Goal: Task Accomplishment & Management: Complete application form

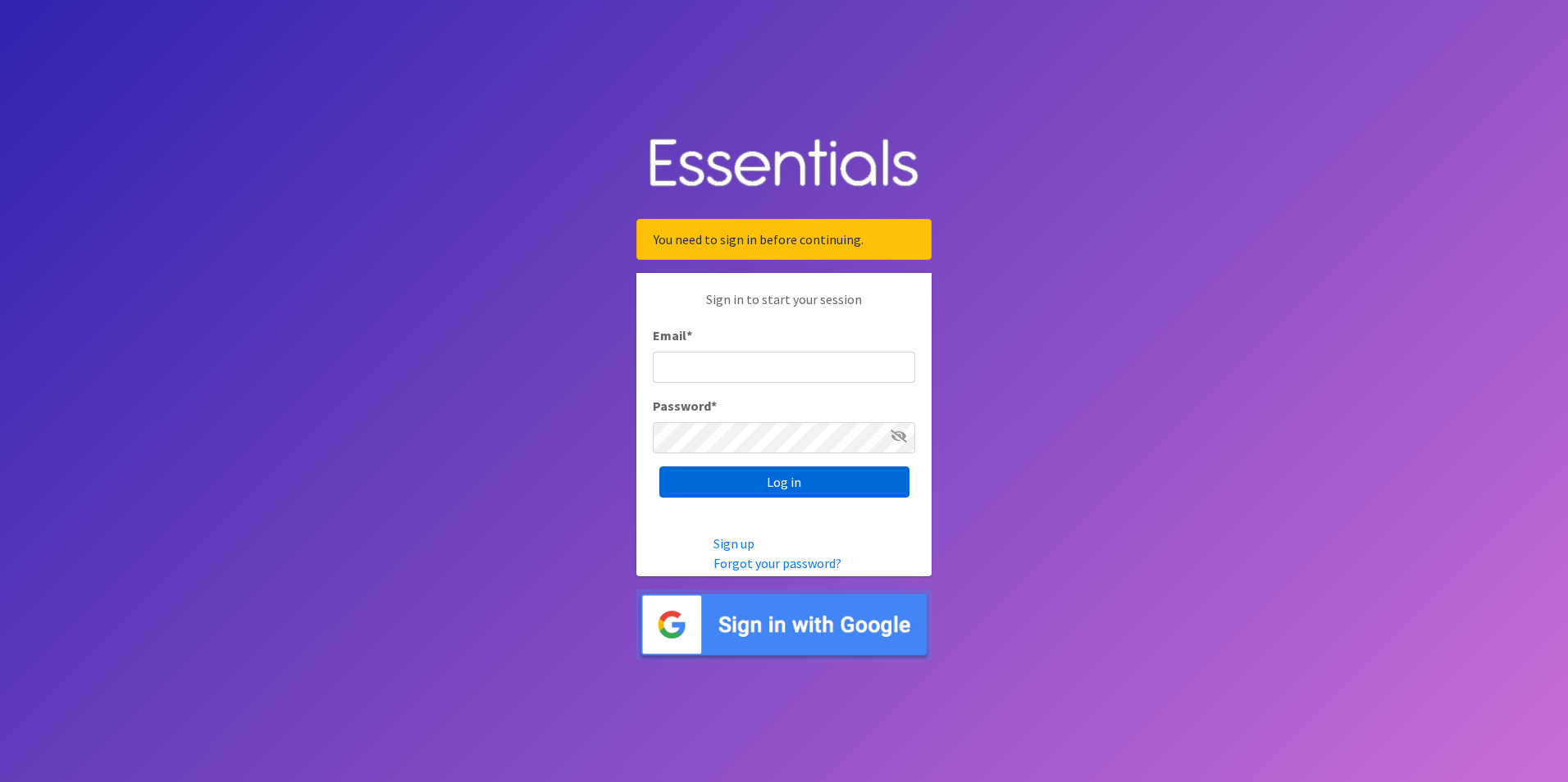
type input "[EMAIL_ADDRESS][DOMAIN_NAME]"
click at [802, 481] on input "Log in" at bounding box center [784, 481] width 250 height 31
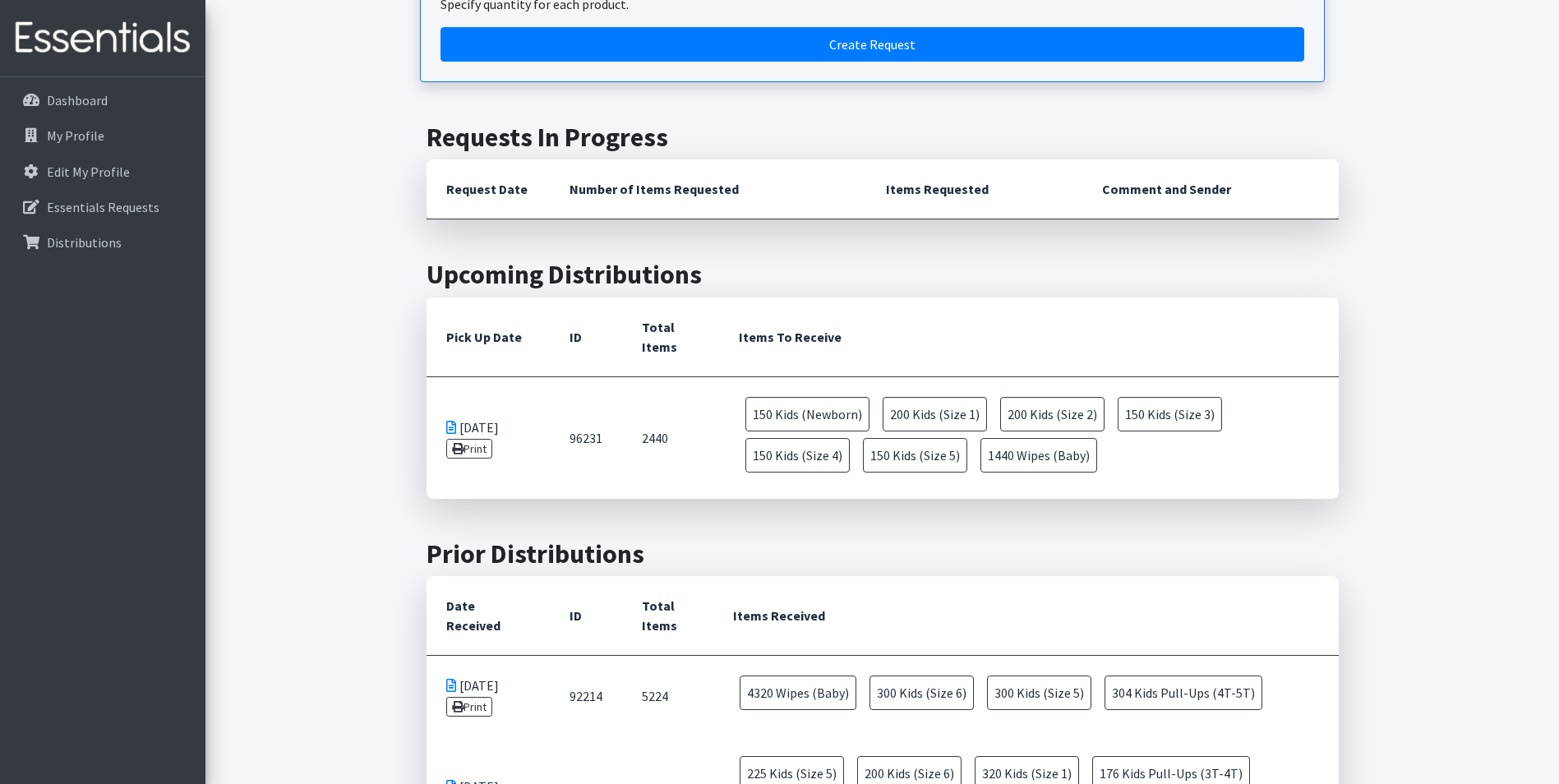
scroll to position [247, 0]
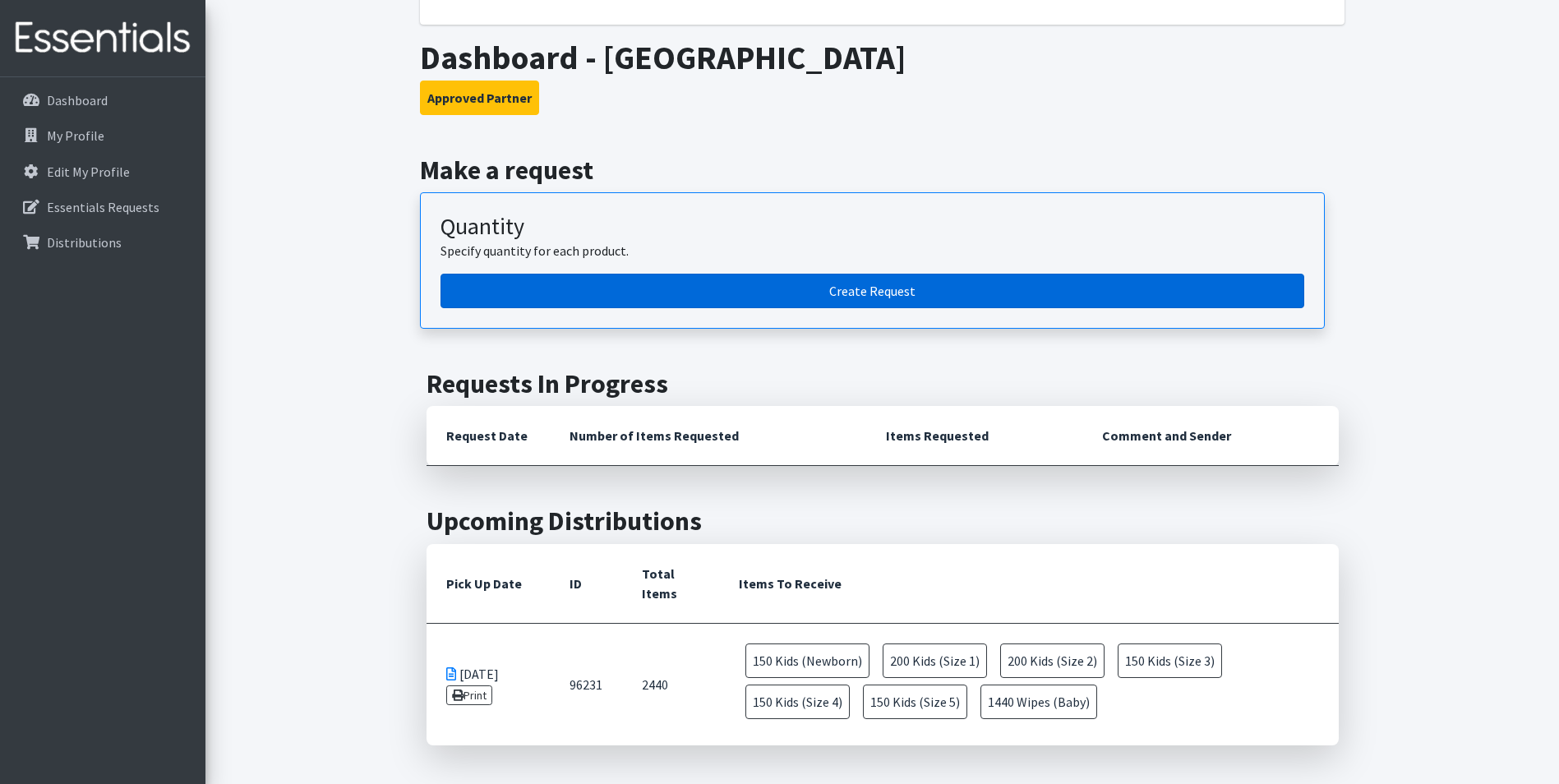
click at [856, 284] on link "Create Request" at bounding box center [872, 291] width 864 height 34
click at [909, 294] on link "Create Request" at bounding box center [872, 291] width 864 height 34
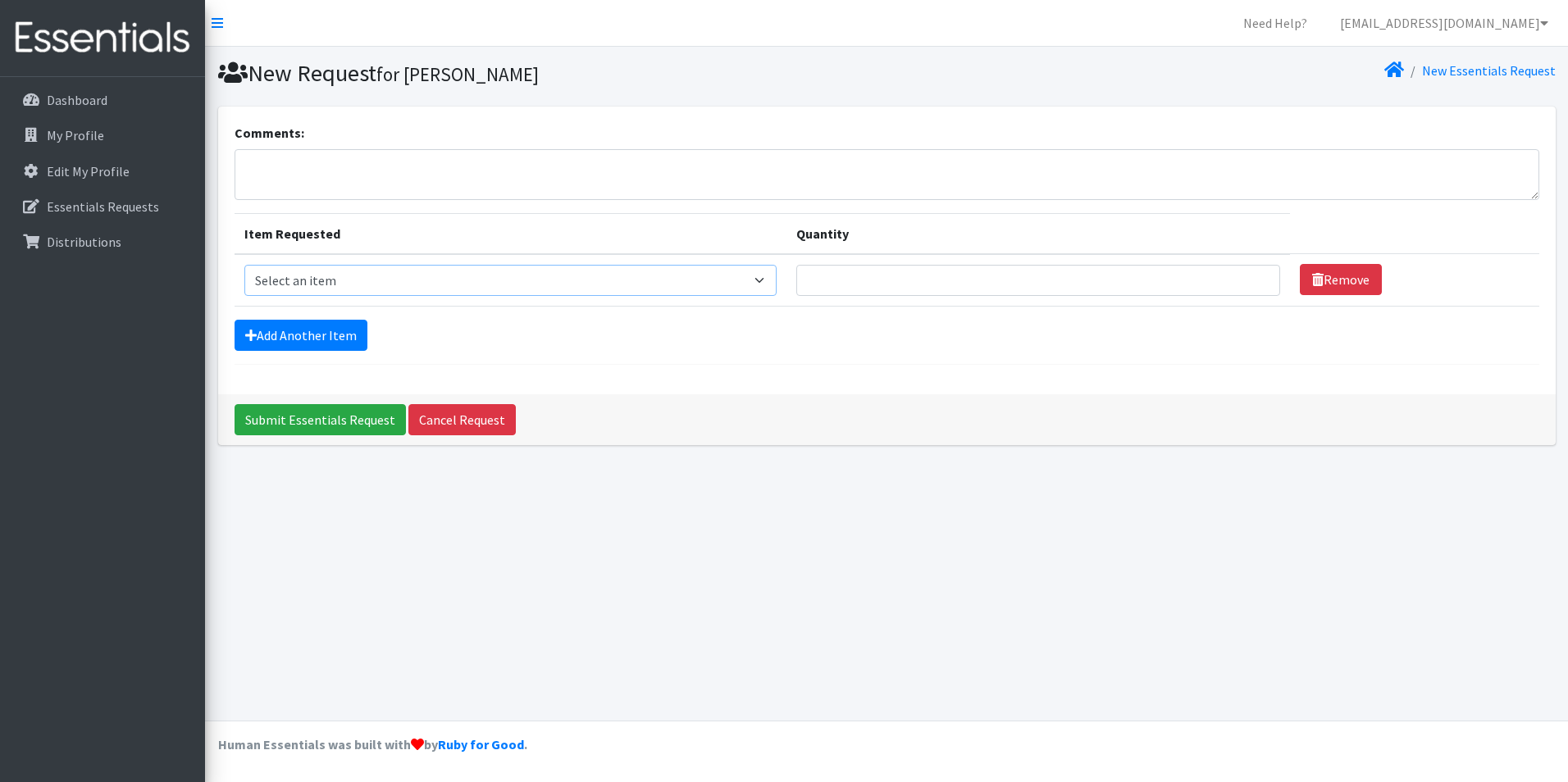
click at [399, 280] on select "Select an item Cloth Inserts (For Cloth Diapers) Kids (Newborn) Kids (Preemie) …" at bounding box center [510, 280] width 532 height 31
select select "5491"
click at [244, 265] on select "Select an item Cloth Inserts (For Cloth Diapers) Kids (Newborn) Kids (Preemie) …" at bounding box center [510, 280] width 532 height 31
click at [990, 287] on input "Quantity" at bounding box center [1038, 280] width 484 height 31
type input "1"
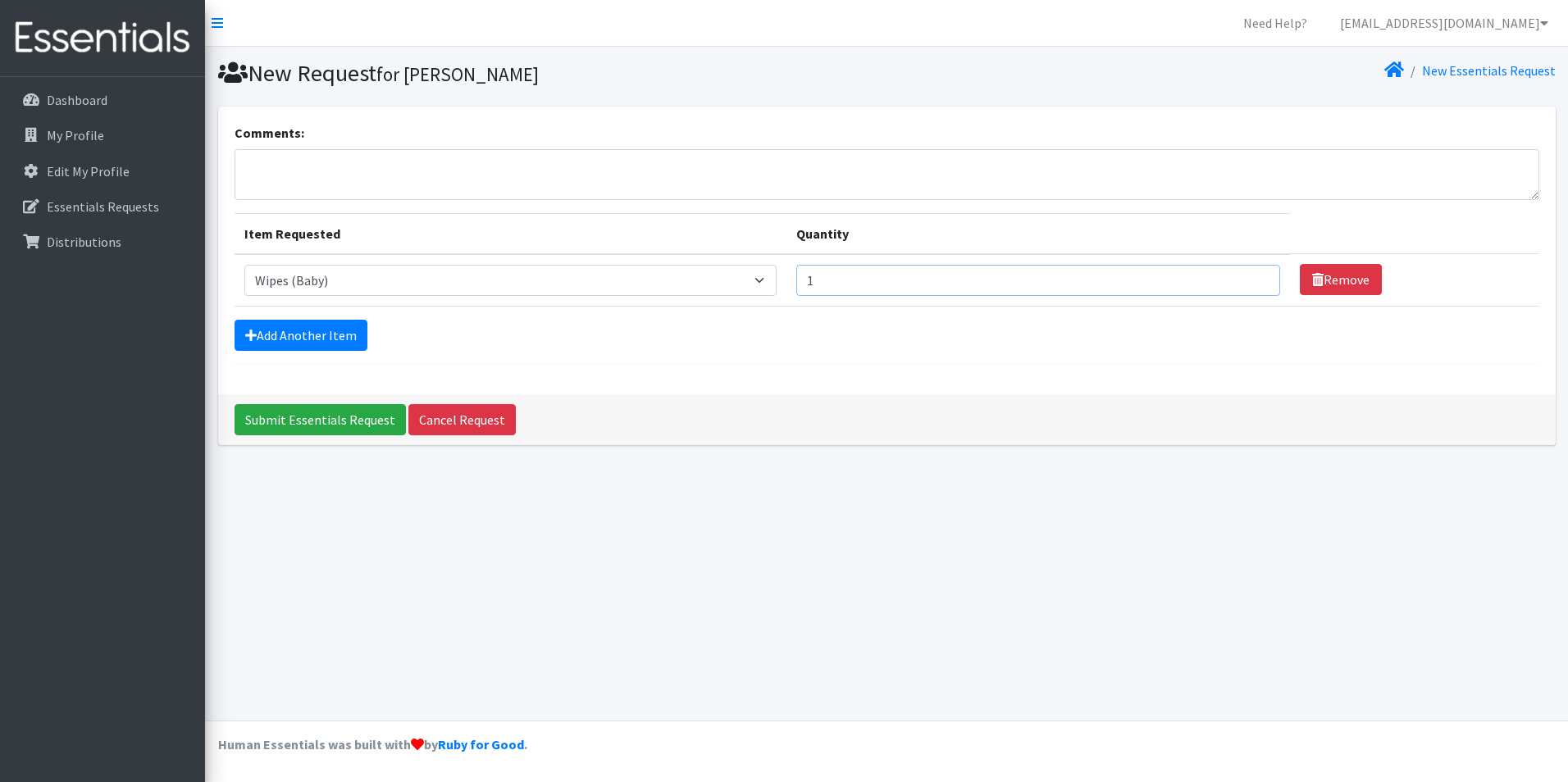
click at [1245, 283] on input "1" at bounding box center [1038, 280] width 484 height 31
click at [429, 421] on link "Cancel Request" at bounding box center [461, 419] width 107 height 31
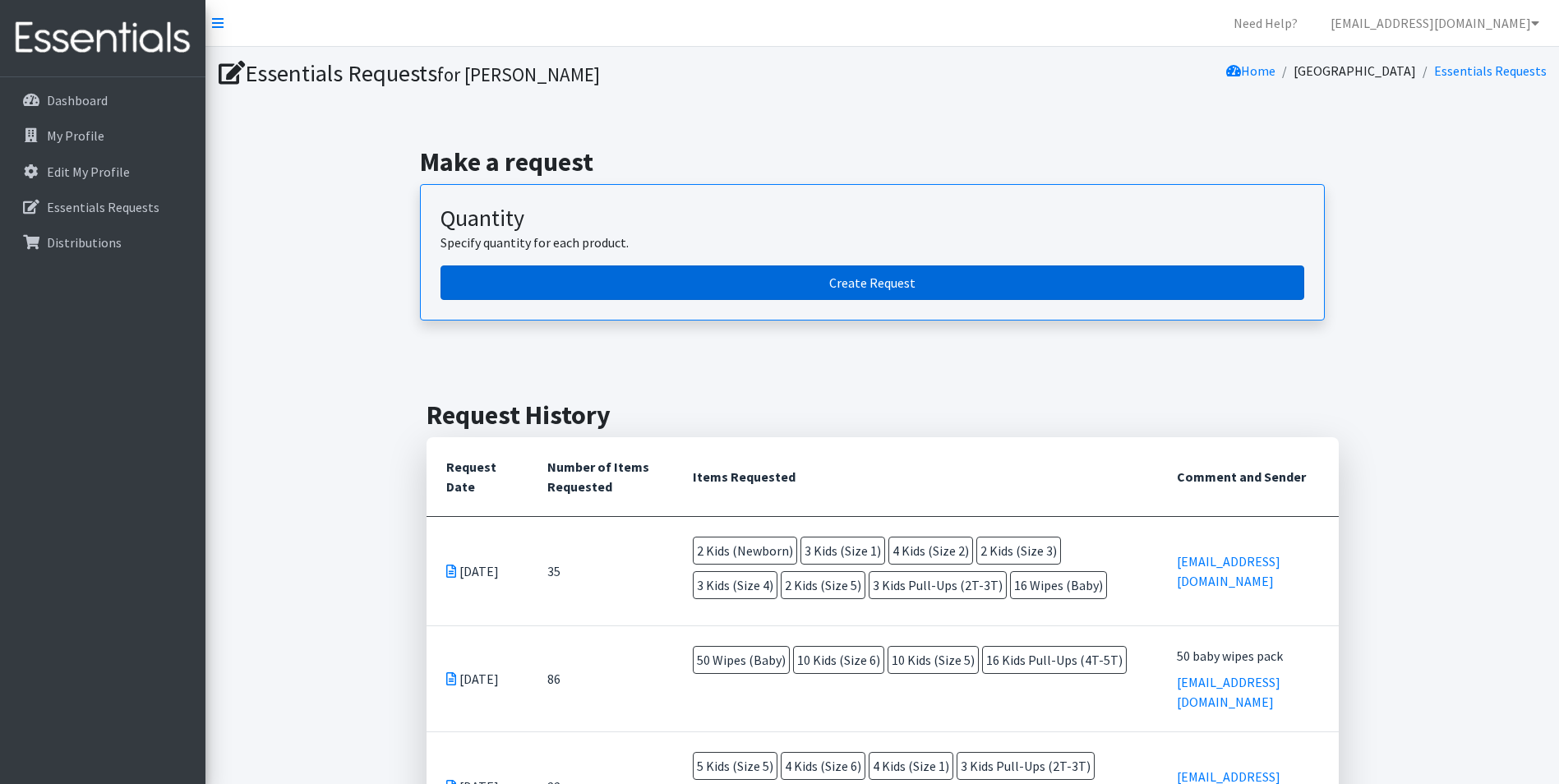
click at [893, 289] on link "Create Request" at bounding box center [872, 282] width 864 height 34
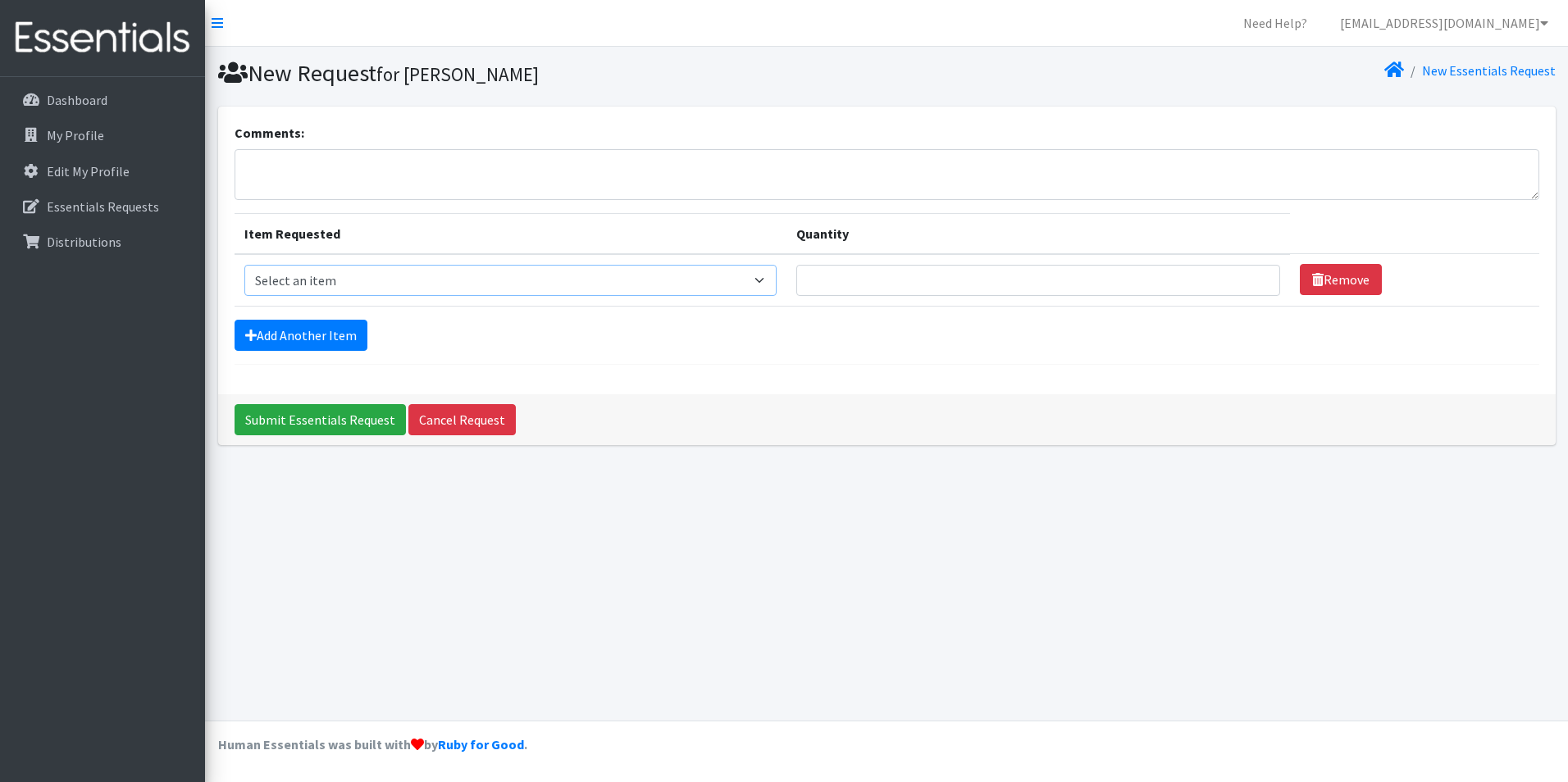
click at [518, 265] on select "Select an item Cloth Inserts (For Cloth Diapers) Kids (Newborn) Kids (Preemie) …" at bounding box center [510, 280] width 532 height 31
select select "5491"
click at [244, 265] on select "Select an item Cloth Inserts (For Cloth Diapers) Kids (Newborn) Kids (Preemie) …" at bounding box center [510, 280] width 532 height 31
click at [954, 280] on input "Quantity" at bounding box center [1038, 280] width 484 height 31
click at [1252, 289] on input "Quantity" at bounding box center [1038, 280] width 484 height 31
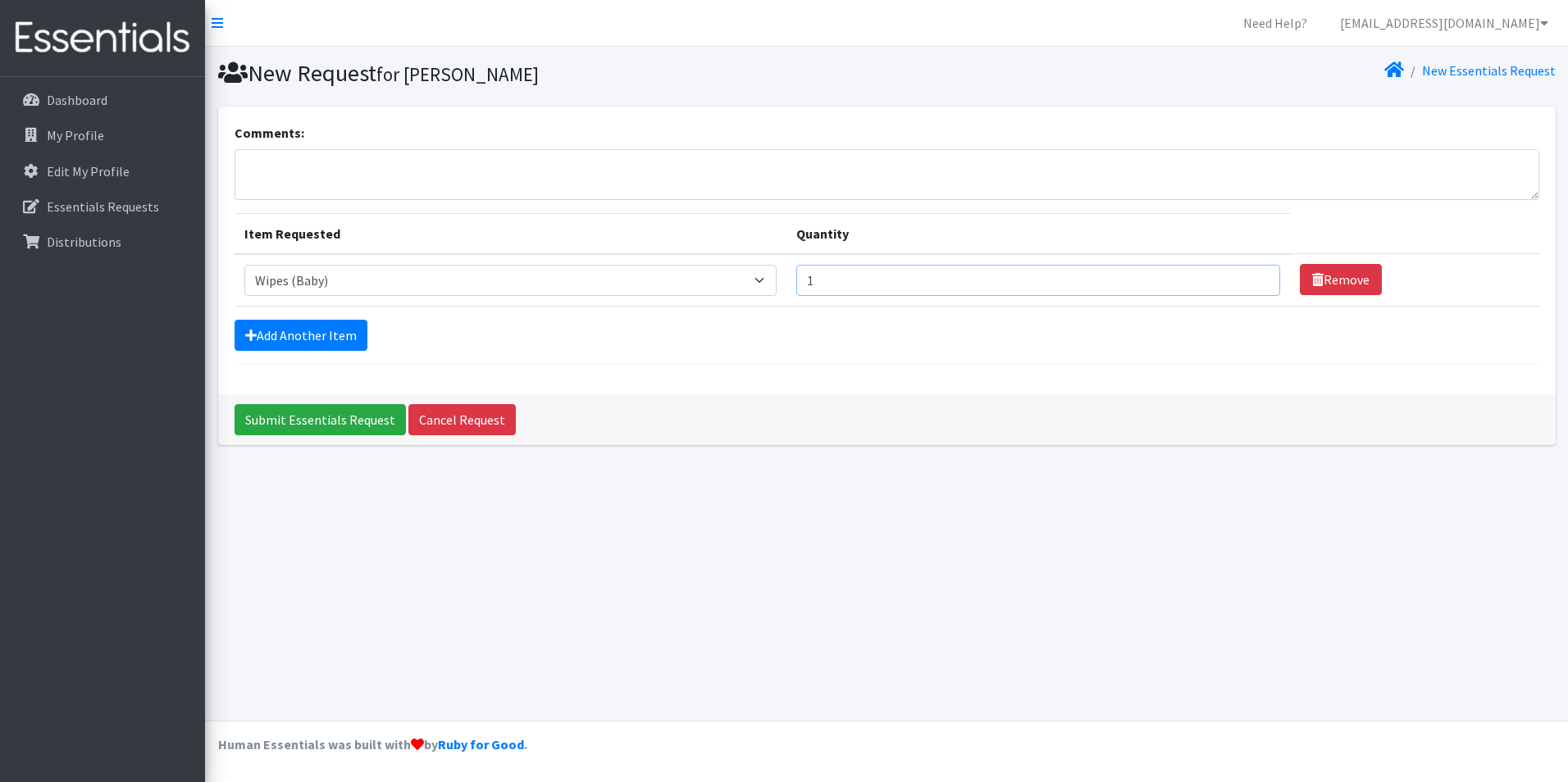
click at [1246, 281] on input "1" at bounding box center [1038, 280] width 484 height 31
click at [1247, 279] on input "2" at bounding box center [1038, 280] width 484 height 31
click at [1250, 273] on input "3" at bounding box center [1038, 280] width 484 height 31
click at [1249, 273] on input "4" at bounding box center [1038, 280] width 484 height 31
click at [1249, 273] on input "5" at bounding box center [1038, 280] width 484 height 31
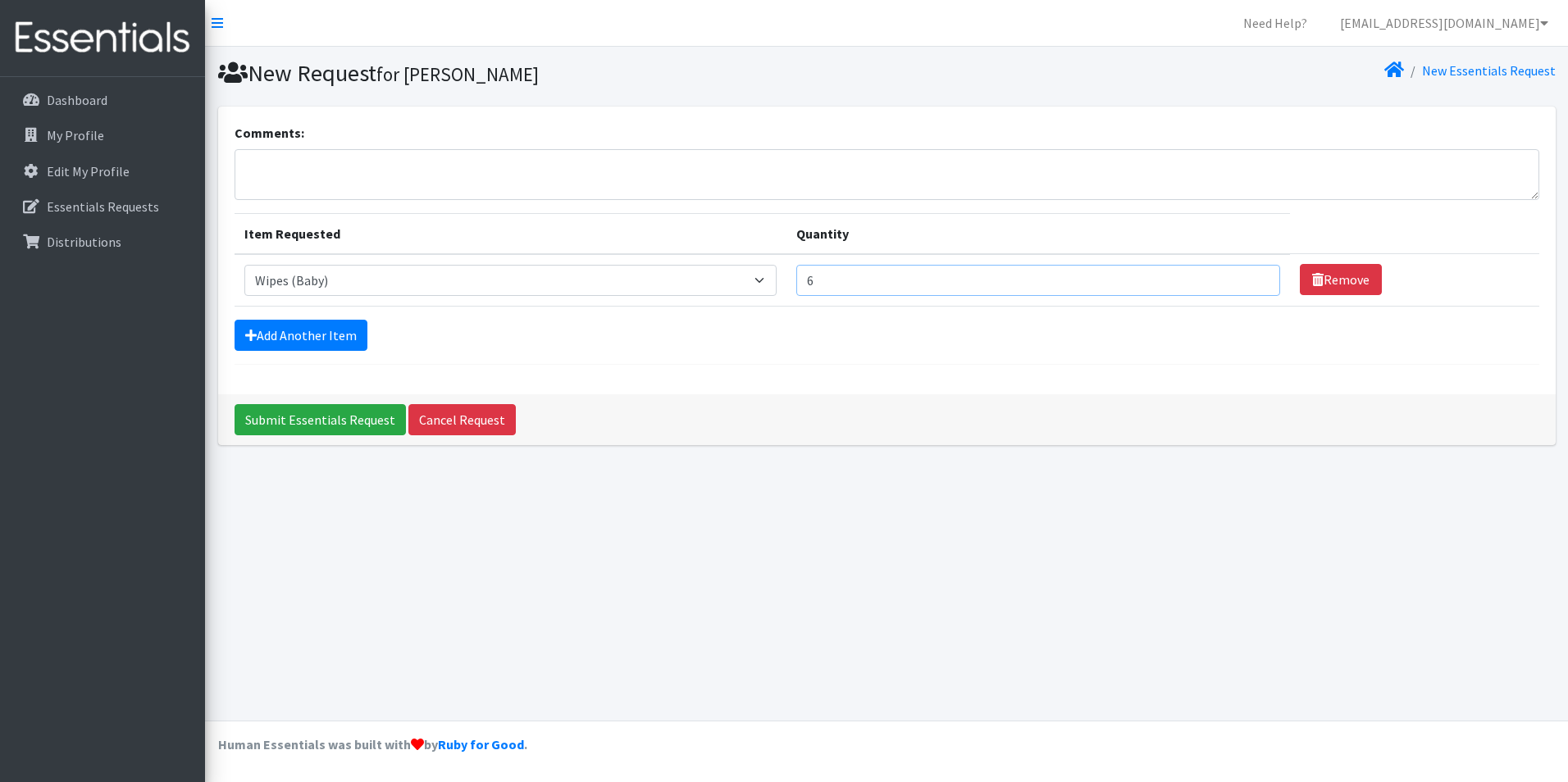
click at [1249, 275] on input "6" at bounding box center [1038, 280] width 484 height 31
click at [1248, 276] on input "7" at bounding box center [1038, 280] width 484 height 31
click at [1248, 276] on input "8" at bounding box center [1038, 280] width 484 height 31
click at [1248, 276] on input "9" at bounding box center [1038, 280] width 484 height 31
click at [1247, 276] on input "10" at bounding box center [1038, 280] width 484 height 31
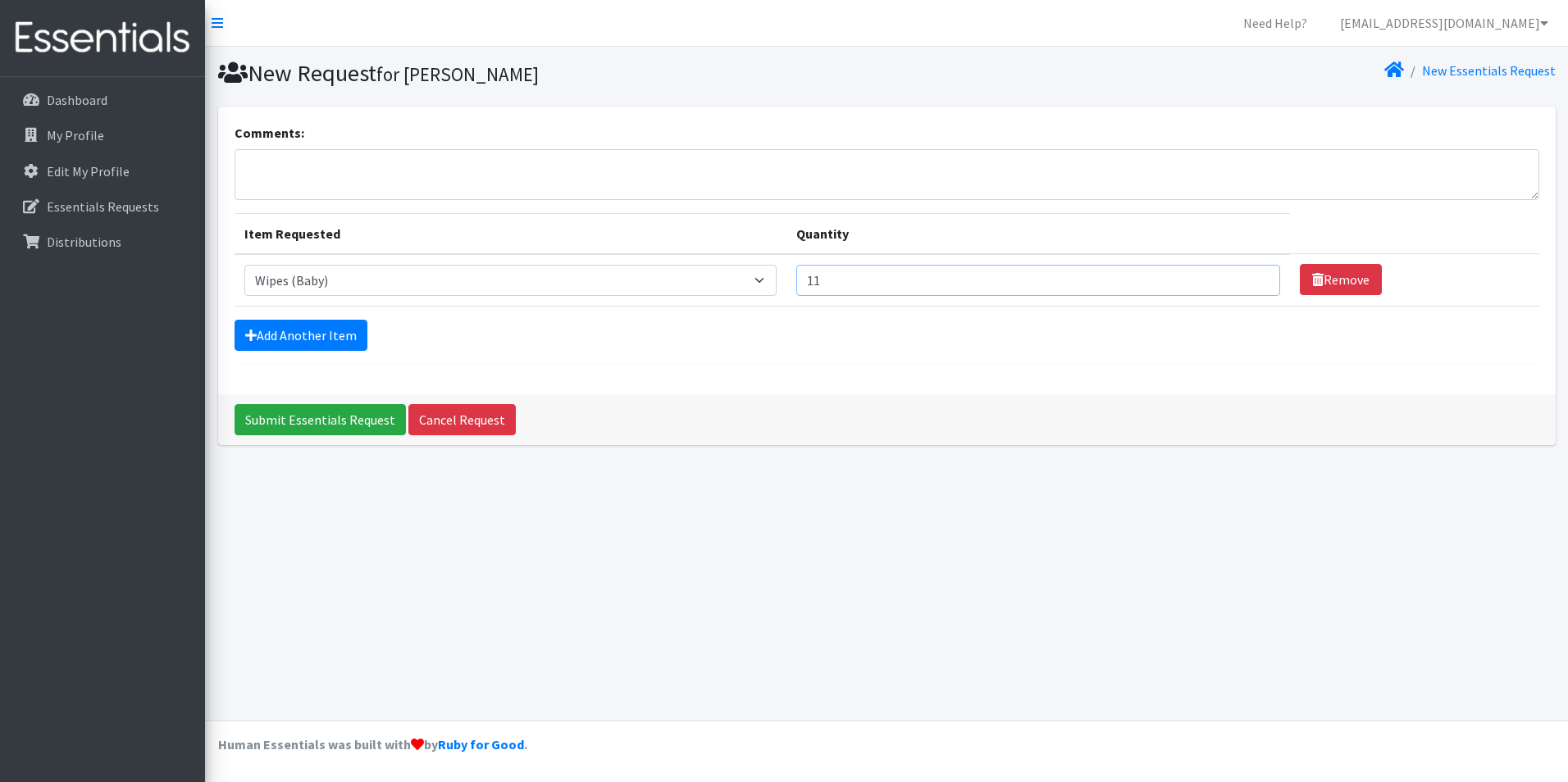
click at [1247, 276] on input "11" at bounding box center [1038, 280] width 484 height 31
click at [1247, 278] on input "12" at bounding box center [1038, 280] width 484 height 31
click at [1247, 278] on input "13" at bounding box center [1038, 280] width 484 height 31
click at [1250, 285] on input "12" at bounding box center [1038, 280] width 484 height 31
click at [1244, 276] on input "13" at bounding box center [1038, 280] width 484 height 31
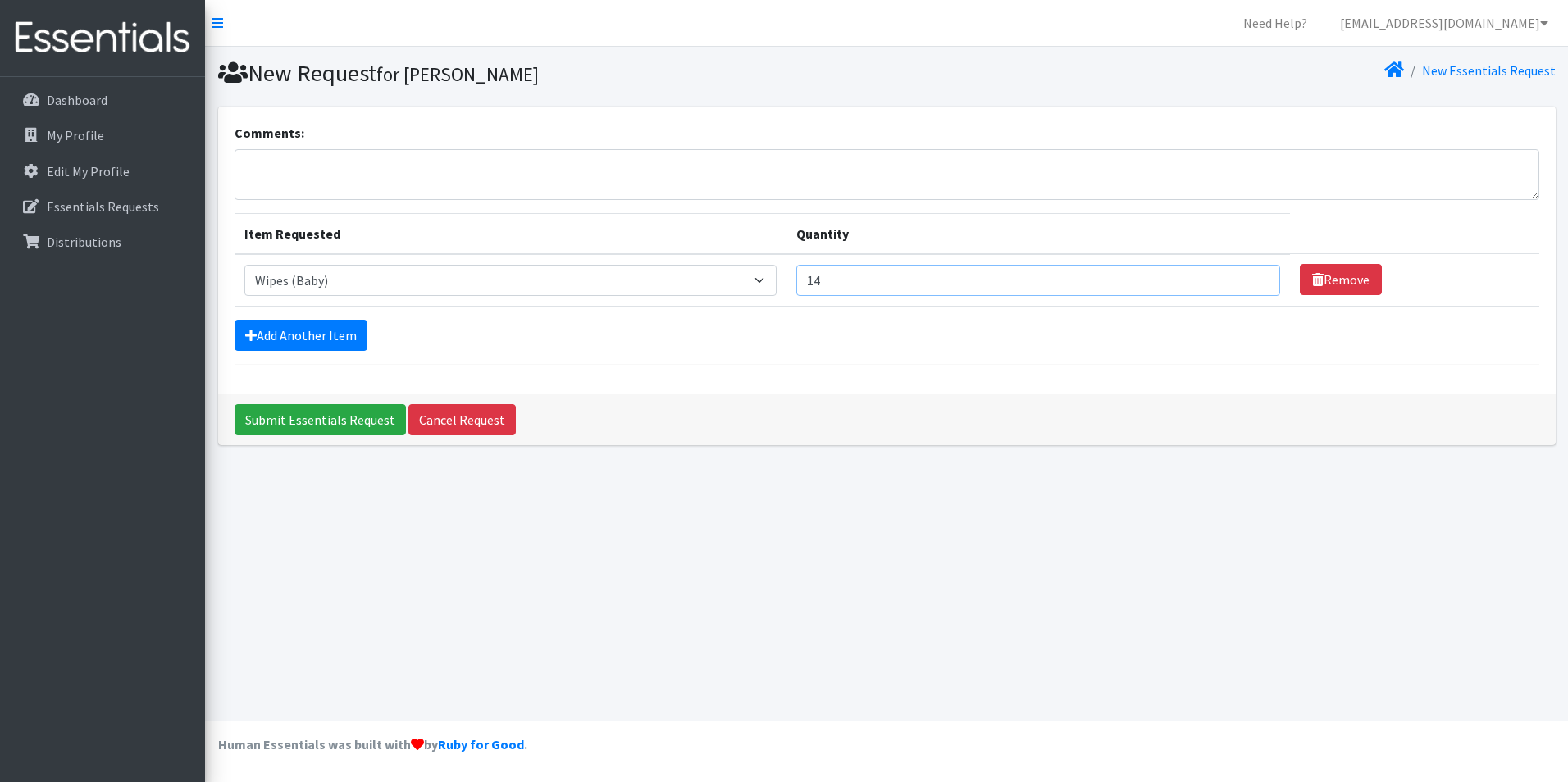
click at [1244, 275] on input "14" at bounding box center [1038, 280] width 484 height 31
click at [1244, 275] on input "15" at bounding box center [1038, 280] width 484 height 31
type input "16"
click at [1244, 275] on input "16" at bounding box center [1038, 280] width 484 height 31
click at [270, 338] on link "Add Another Item" at bounding box center [301, 335] width 133 height 31
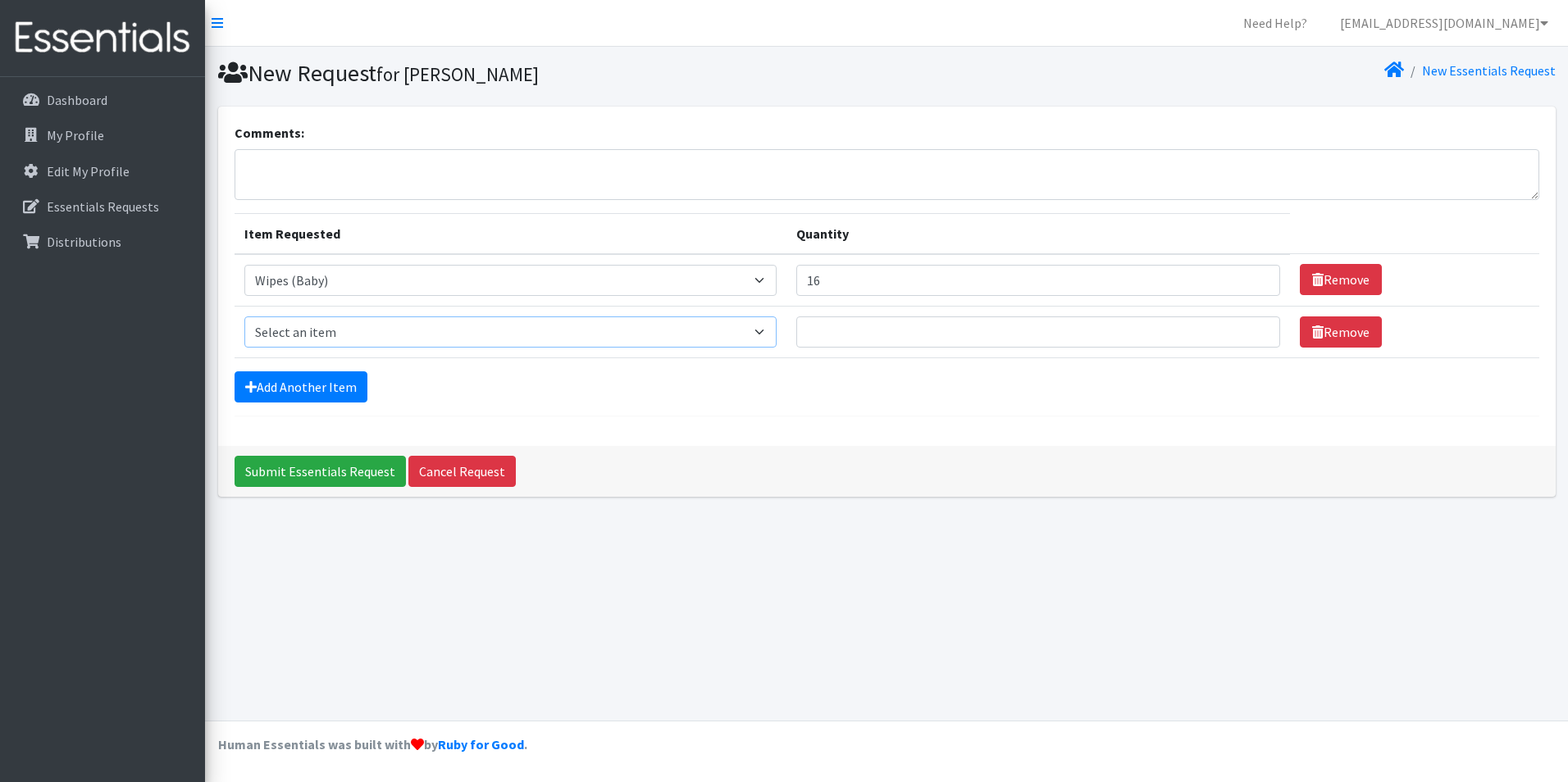
click at [541, 334] on select "Select an item Cloth Inserts (For Cloth Diapers) Kids (Newborn) Kids (Preemie) …" at bounding box center [510, 332] width 532 height 31
click at [244, 317] on select "Select an item Cloth Inserts (For Cloth Diapers) Kids (Newborn) Kids (Preemie) …" at bounding box center [510, 332] width 532 height 31
click at [355, 337] on select "Select an item Cloth Inserts (For Cloth Diapers) Kids (Newborn) Kids (Preemie) …" at bounding box center [510, 332] width 532 height 31
select select "5489"
click at [244, 317] on select "Select an item Cloth Inserts (For Cloth Diapers) Kids (Newborn) Kids (Preemie) …" at bounding box center [510, 332] width 532 height 31
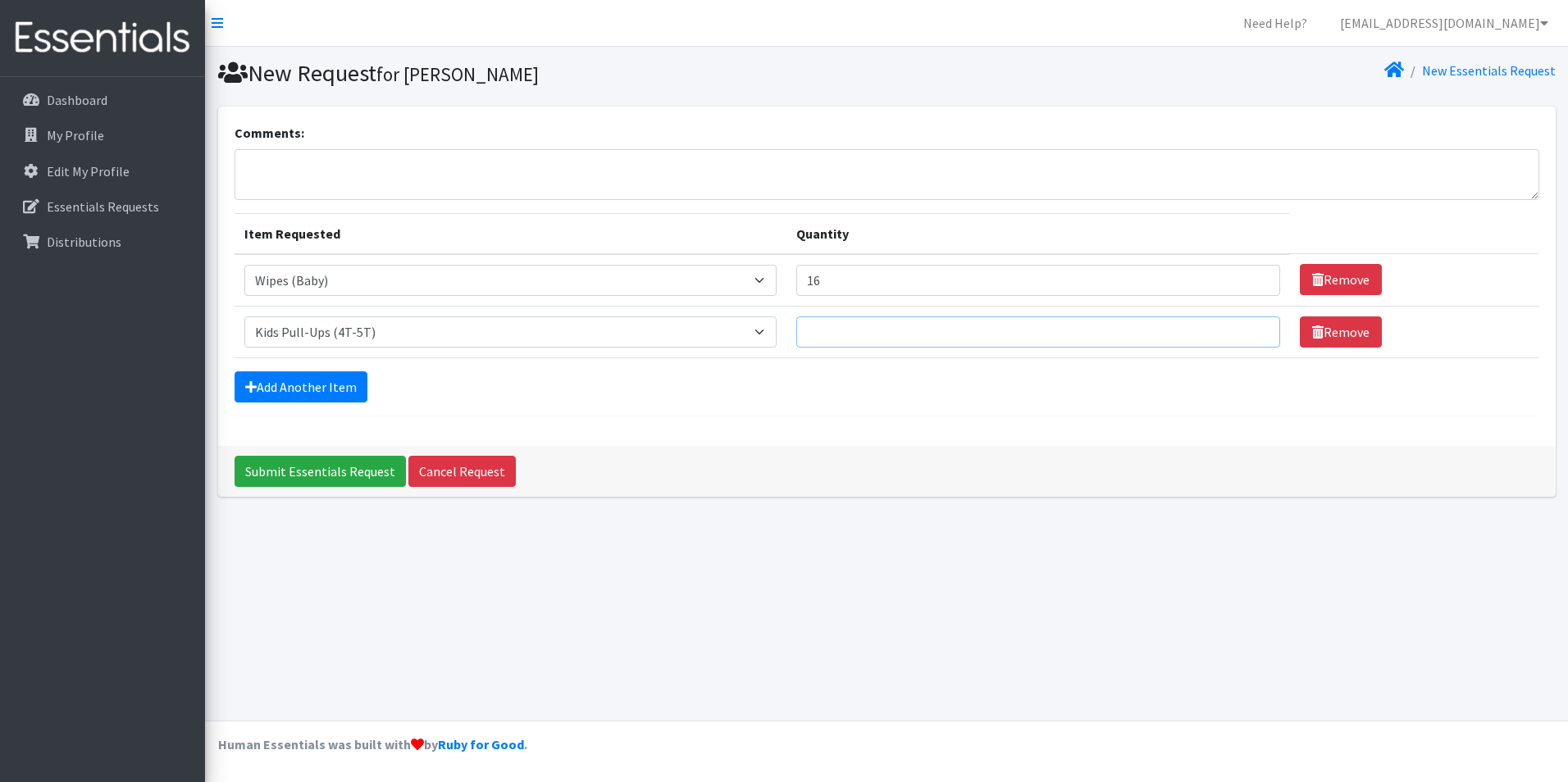
click at [865, 324] on input "Quantity" at bounding box center [1038, 332] width 484 height 31
click at [1251, 337] on input "1" at bounding box center [1038, 332] width 484 height 31
click at [1252, 337] on input "1" at bounding box center [1038, 332] width 484 height 31
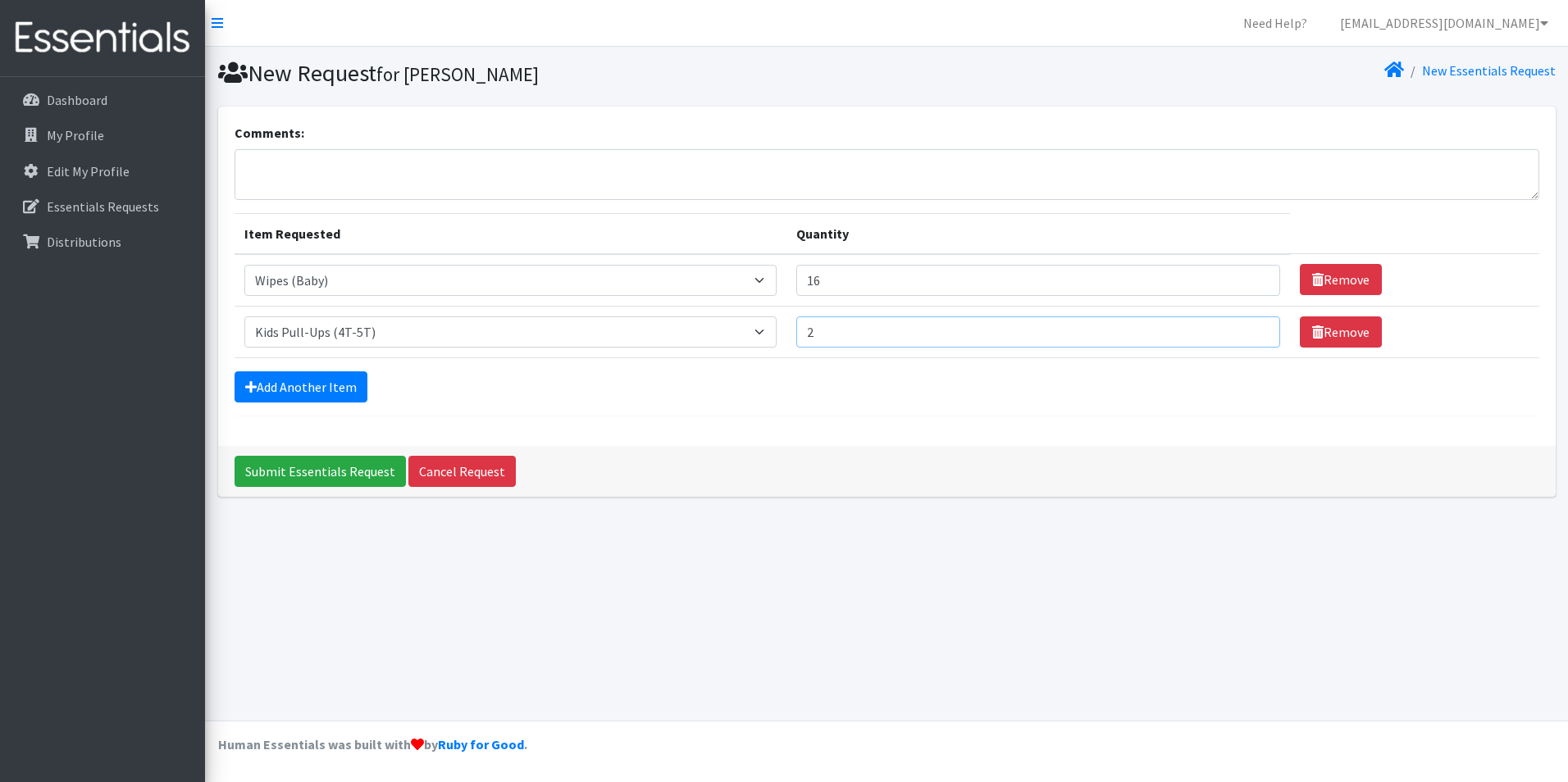
click at [1251, 326] on input "2" at bounding box center [1038, 332] width 484 height 31
click at [1251, 326] on input "3" at bounding box center [1038, 332] width 484 height 31
click at [1251, 326] on input "4" at bounding box center [1038, 332] width 484 height 31
click at [1251, 326] on input "5" at bounding box center [1038, 332] width 484 height 31
click at [1251, 326] on input "6" at bounding box center [1038, 332] width 484 height 31
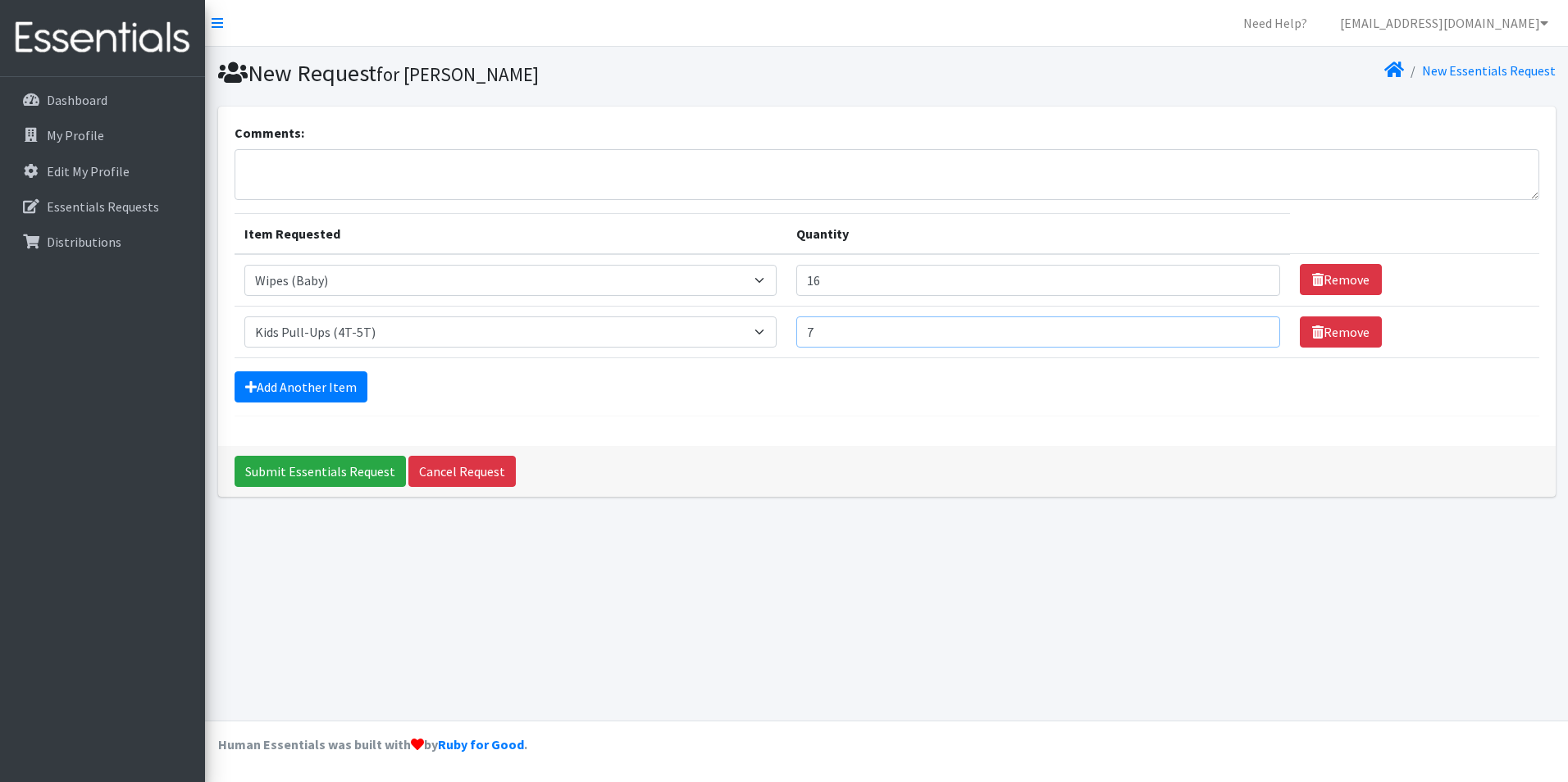
click at [1251, 326] on input "7" at bounding box center [1038, 332] width 484 height 31
click at [1251, 326] on input "8" at bounding box center [1038, 332] width 484 height 31
click at [1251, 326] on input "9" at bounding box center [1038, 332] width 484 height 31
type input "10"
click at [1252, 326] on input "10" at bounding box center [1038, 332] width 484 height 31
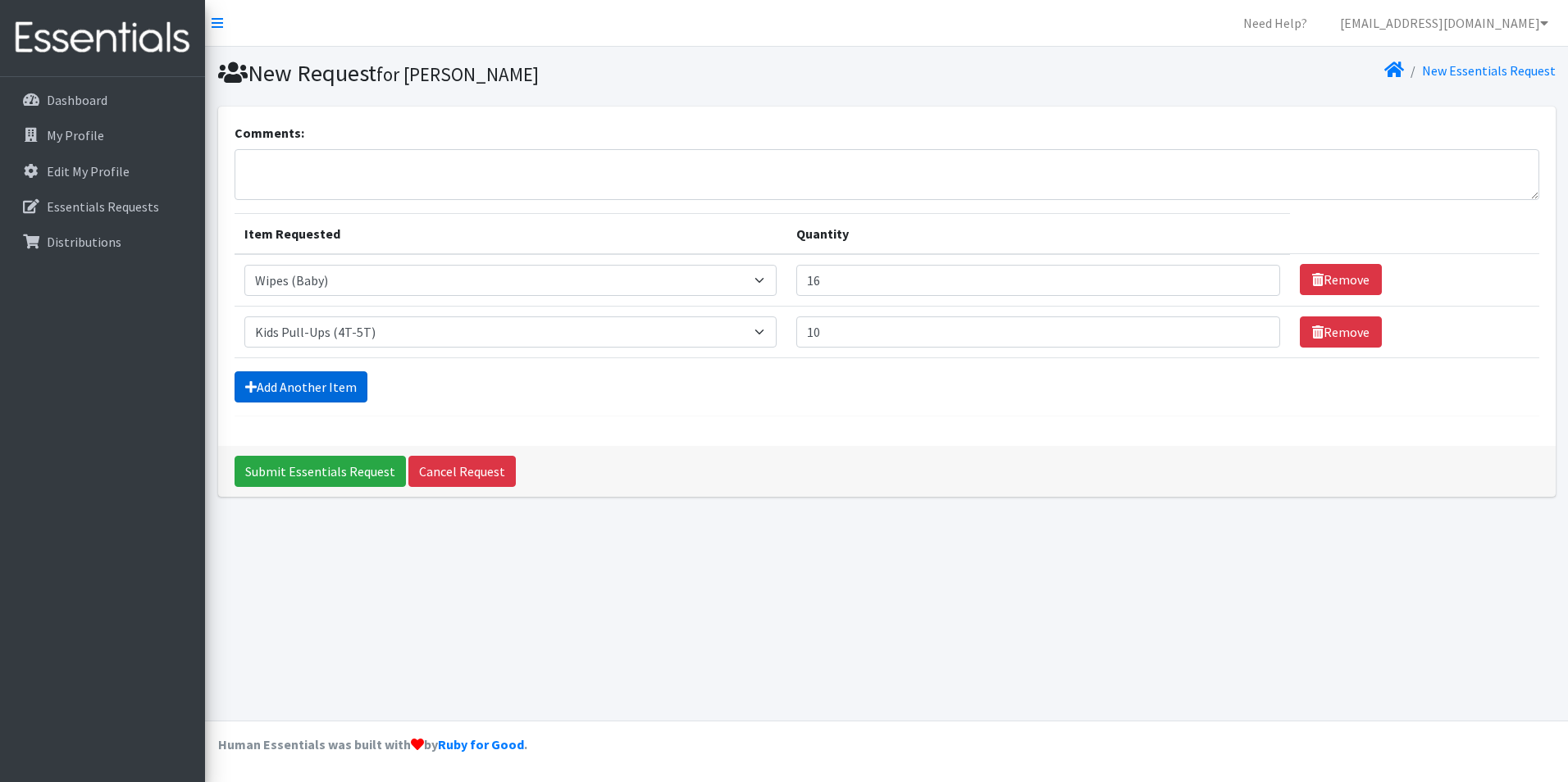
click at [282, 383] on link "Add Another Item" at bounding box center [301, 386] width 133 height 31
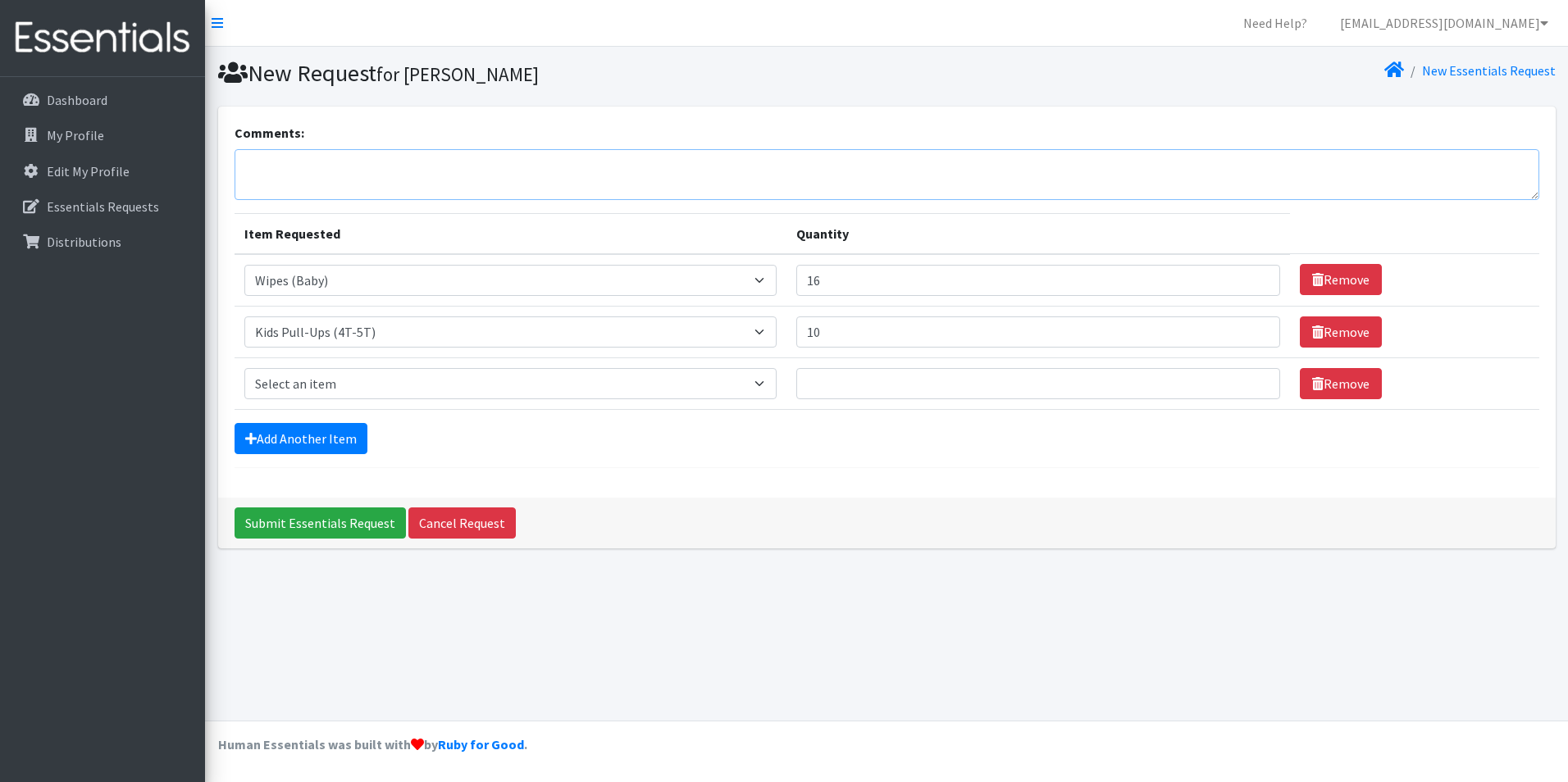
click at [327, 170] on textarea "Comments:" at bounding box center [887, 175] width 1305 height 51
click at [392, 386] on select "Select an item Cloth Inserts (For Cloth Diapers) Kids (Newborn) Kids (Preemie) …" at bounding box center [510, 383] width 532 height 31
click at [404, 160] on textarea "Diapers size 7 = 15" at bounding box center [887, 175] width 1305 height 51
type textarea "Diapers size 7 = 15"
